Goal: Check status

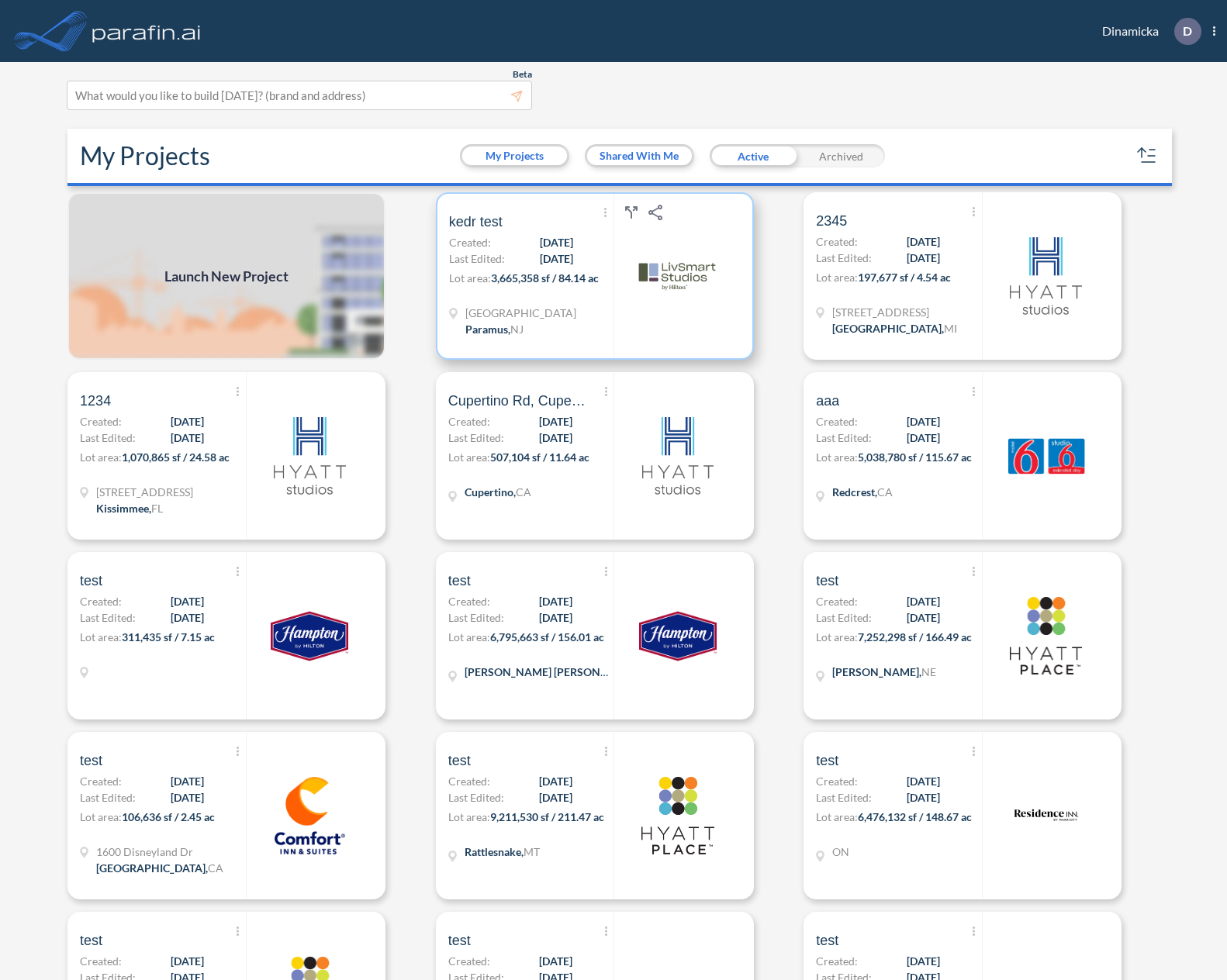
click at [540, 243] on span "[DATE]" at bounding box center [556, 242] width 34 height 16
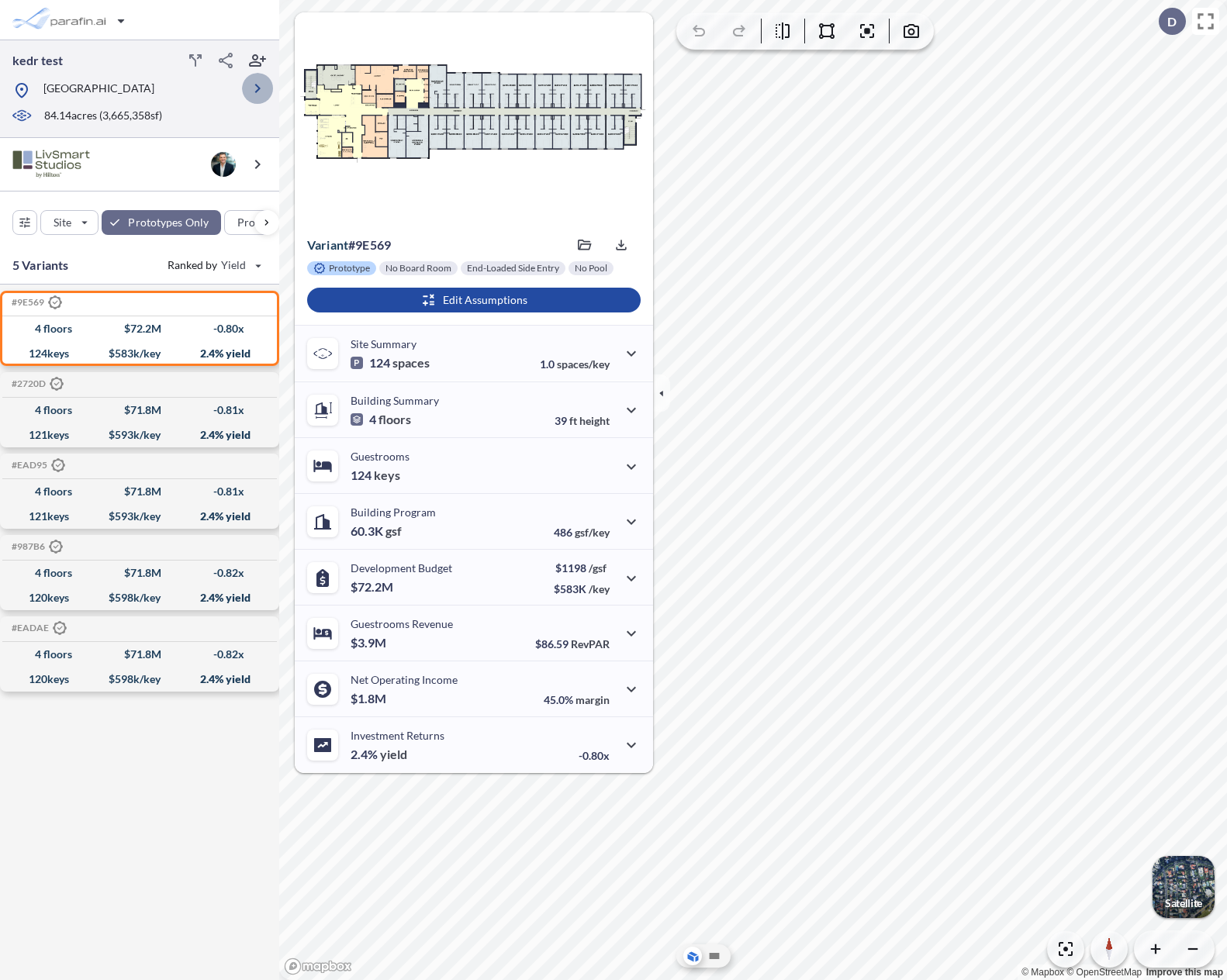
click at [255, 88] on icon "button" at bounding box center [258, 88] width 19 height 19
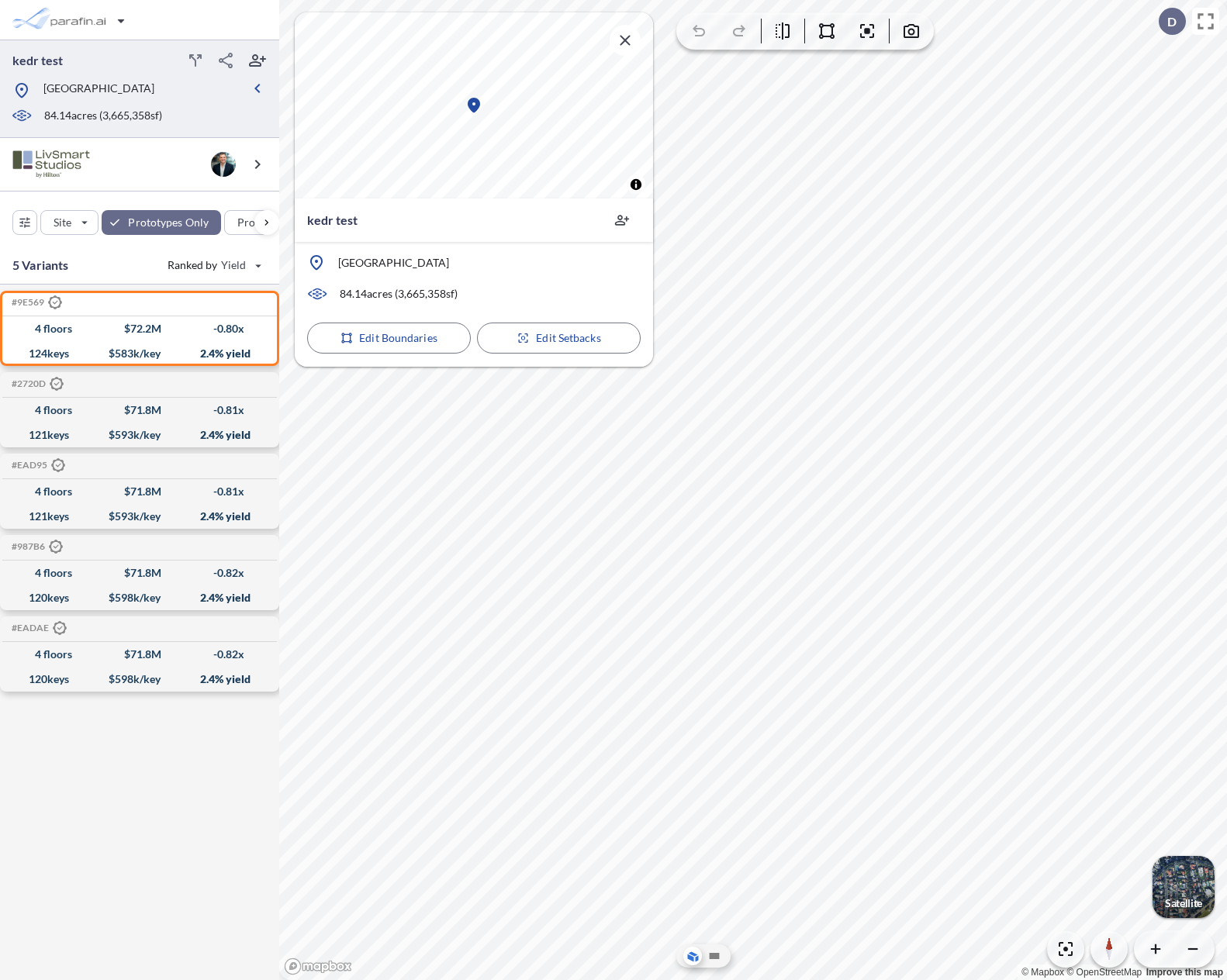
click at [1185, 890] on div "button" at bounding box center [1183, 887] width 62 height 62
